Goal: Check status: Check status

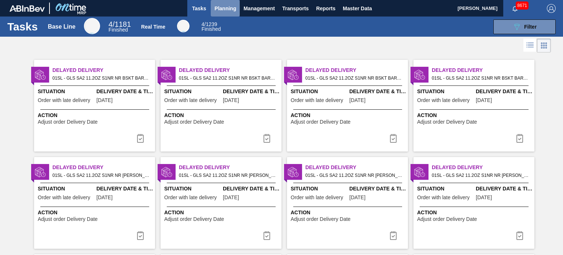
click at [230, 7] on span "Planning" at bounding box center [225, 8] width 22 height 9
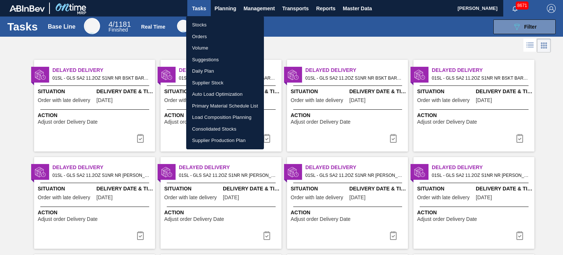
click at [202, 33] on li "Orders" at bounding box center [225, 37] width 78 height 12
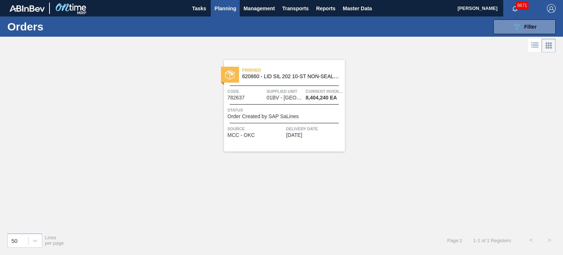
click at [517, 36] on div "089F7B8B-B2A5-4AFE-B5C0-19BA573D28AC Filter Portal Order Code × 782637 WMS Tran…" at bounding box center [336, 27] width 447 height 22
click at [518, 29] on icon "089F7B8B-B2A5-4AFE-B5C0-19BA573D28AC" at bounding box center [517, 26] width 9 height 9
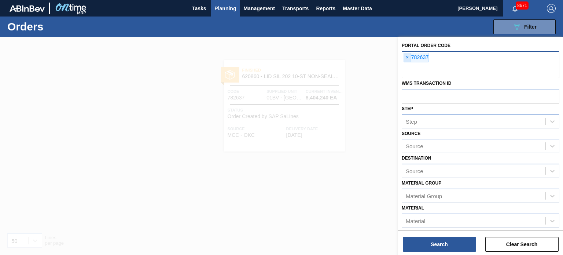
click at [409, 56] on span "×" at bounding box center [407, 57] width 7 height 9
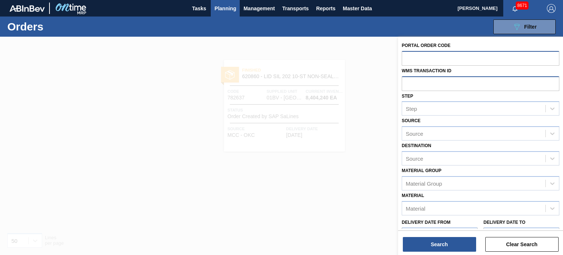
click at [415, 82] on input "text" at bounding box center [481, 83] width 158 height 14
type input "01LA0944271"
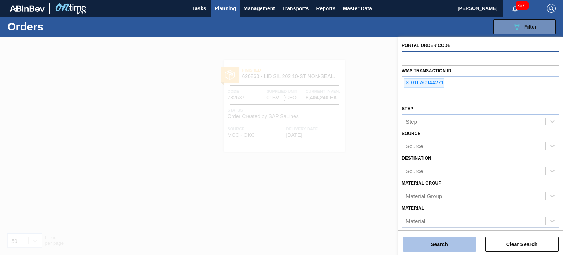
click at [444, 242] on button "Search" at bounding box center [439, 244] width 73 height 15
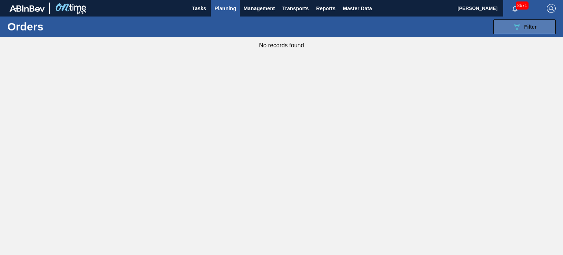
click at [502, 26] on button "089F7B8B-B2A5-4AFE-B5C0-19BA573D28AC Filter" at bounding box center [524, 26] width 62 height 15
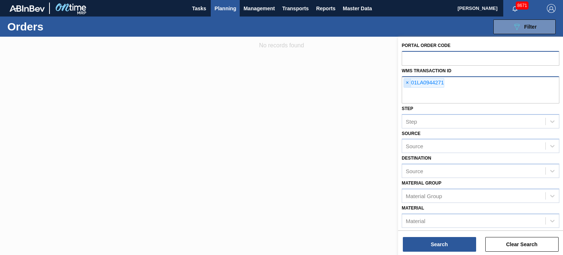
click at [404, 83] on span "×" at bounding box center [407, 82] width 7 height 9
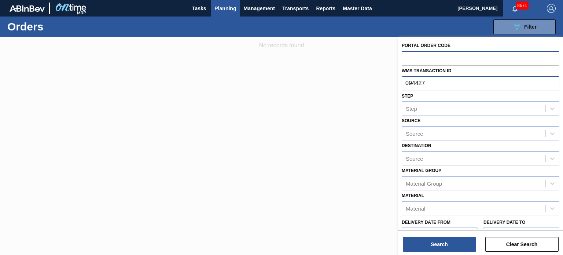
type input "0944271"
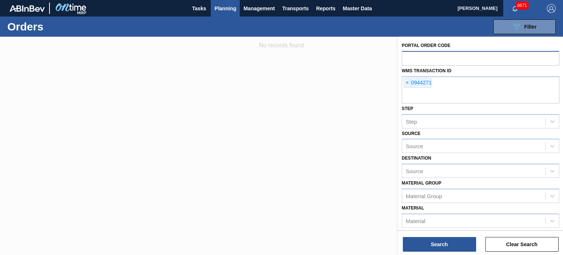
click at [444, 236] on div "Search Clear Search" at bounding box center [480, 240] width 165 height 21
click at [443, 247] on button "Search" at bounding box center [439, 244] width 73 height 15
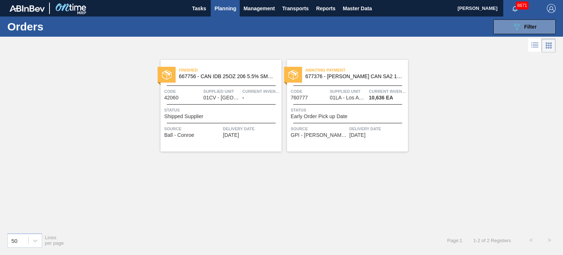
click at [343, 73] on span "Awaiting Payment" at bounding box center [356, 69] width 103 height 7
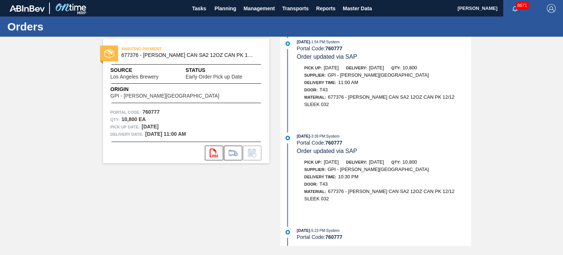
scroll to position [323, 0]
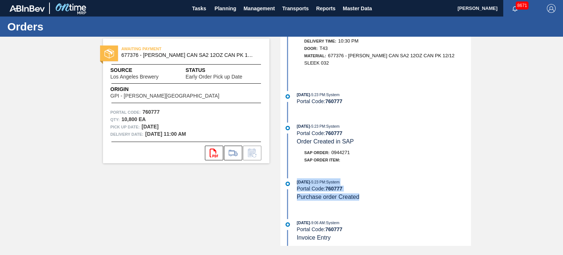
drag, startPoint x: 361, startPoint y: 193, endPoint x: 296, endPoint y: 179, distance: 66.4
click at [297, 179] on div "[DATE] 5:23 PM : System Portal Code: 760777 Purchase order Created" at bounding box center [384, 189] width 174 height 22
click at [221, 12] on span "Planning" at bounding box center [225, 8] width 22 height 9
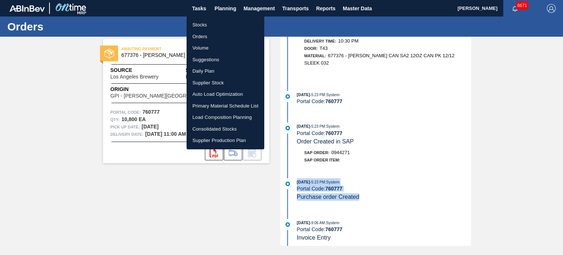
click at [206, 36] on li "Orders" at bounding box center [226, 37] width 78 height 12
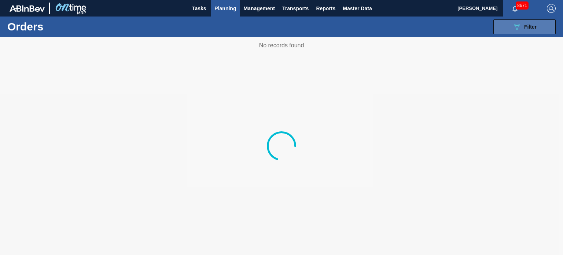
click at [521, 33] on button "089F7B8B-B2A5-4AFE-B5C0-19BA573D28AC Filter" at bounding box center [524, 26] width 62 height 15
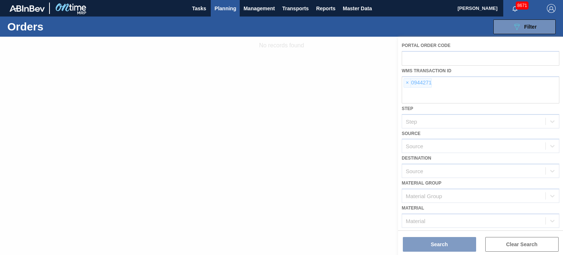
click at [407, 82] on div at bounding box center [281, 146] width 563 height 218
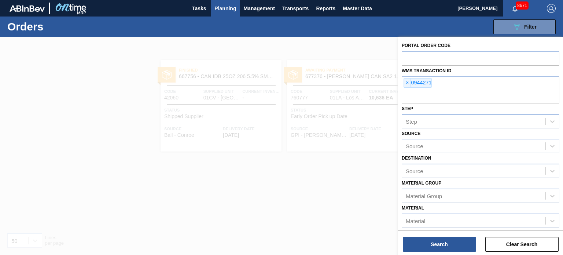
click at [407, 82] on span "×" at bounding box center [407, 82] width 7 height 9
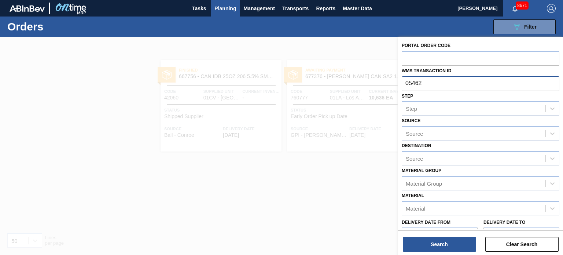
type input "054628"
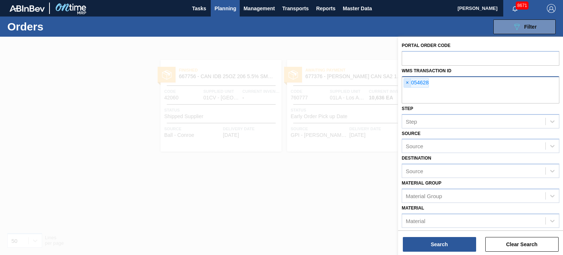
click at [406, 83] on span "×" at bounding box center [407, 82] width 7 height 9
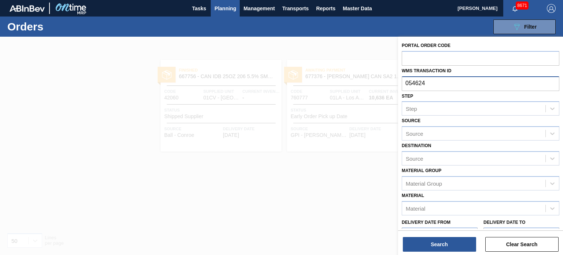
type input "0546248"
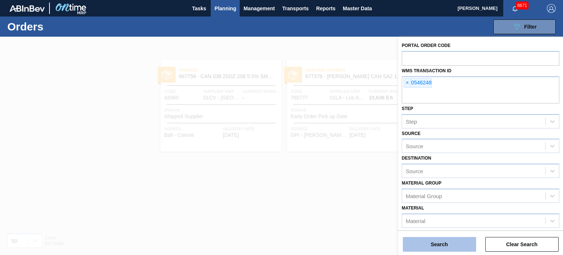
click at [434, 250] on button "Search" at bounding box center [439, 244] width 73 height 15
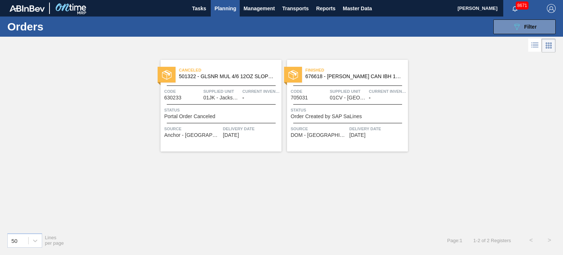
click at [326, 78] on span "676618 - [PERSON_NAME] CAN IBH 12OZ CAN PK 12/12 CAN 0123" at bounding box center [353, 76] width 97 height 5
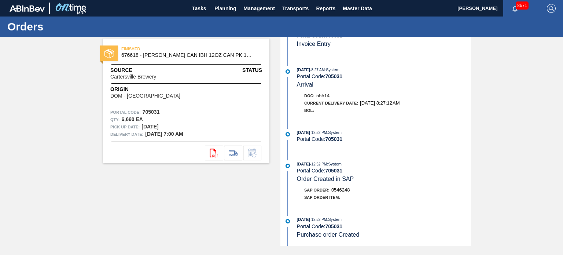
scroll to position [165, 0]
drag, startPoint x: 364, startPoint y: 239, endPoint x: 288, endPoint y: 218, distance: 78.7
click at [288, 218] on div "[DATE] 12:52 PM : System Portal Code: 705031 Purchase order Created" at bounding box center [376, 231] width 189 height 30
click at [373, 225] on div "Portal Code: 705031" at bounding box center [384, 226] width 174 height 6
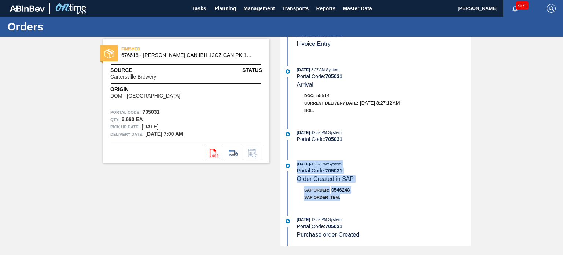
drag, startPoint x: 343, startPoint y: 196, endPoint x: 297, endPoint y: 165, distance: 55.9
click at [297, 165] on div "[DATE] 12:52 PM : System Portal Code: 705031 Order Created in SAP SAP Order: 05…" at bounding box center [376, 182] width 189 height 44
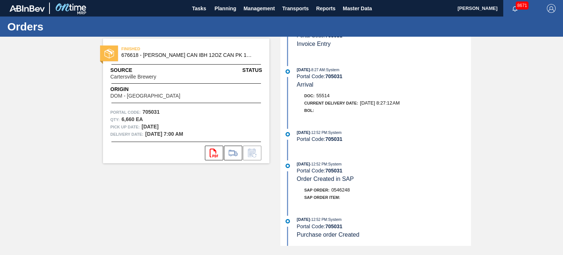
click at [351, 206] on div "[DATE] 10:47 AM : System Portal Code: 705031 Concluded [DATE] 10:47 AM : System…" at bounding box center [376, 141] width 189 height 209
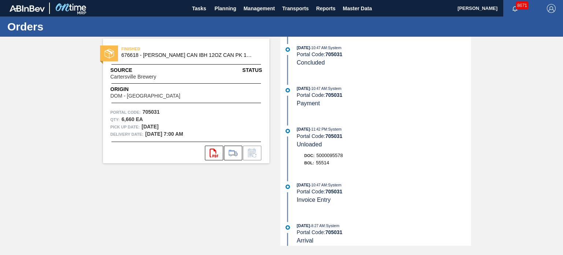
scroll to position [0, 0]
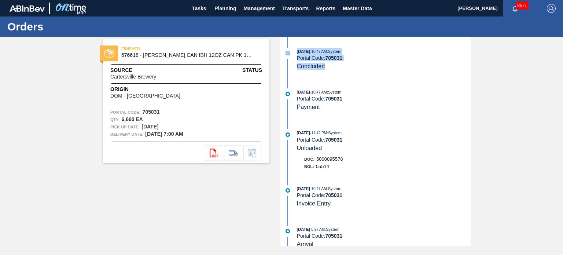
drag, startPoint x: 331, startPoint y: 69, endPoint x: 290, endPoint y: 52, distance: 44.3
click at [290, 52] on div "[DATE] 10:47 AM : System Portal Code: 705031 Concluded" at bounding box center [376, 59] width 189 height 22
drag, startPoint x: 142, startPoint y: 48, endPoint x: 121, endPoint y: 48, distance: 20.9
click at [121, 48] on span "FINISHED" at bounding box center [172, 48] width 103 height 7
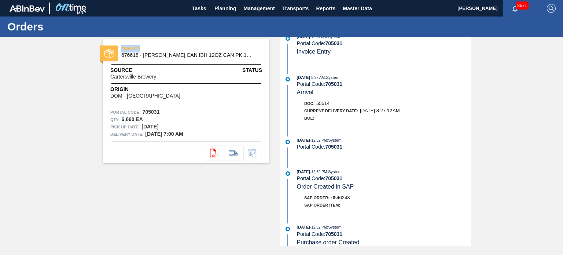
scroll to position [153, 0]
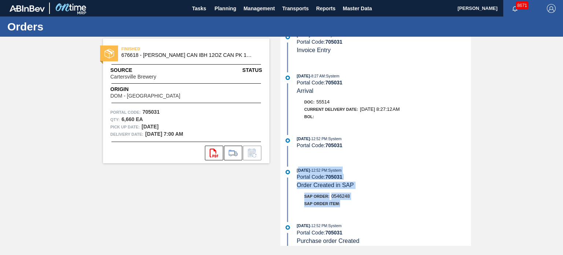
drag, startPoint x: 354, startPoint y: 207, endPoint x: 298, endPoint y: 176, distance: 63.9
click at [298, 176] on div "[DATE] 12:52 PM : System Portal Code: 705031 Order Created in SAP SAP Order: 05…" at bounding box center [376, 188] width 189 height 44
